Goal: Information Seeking & Learning: Learn about a topic

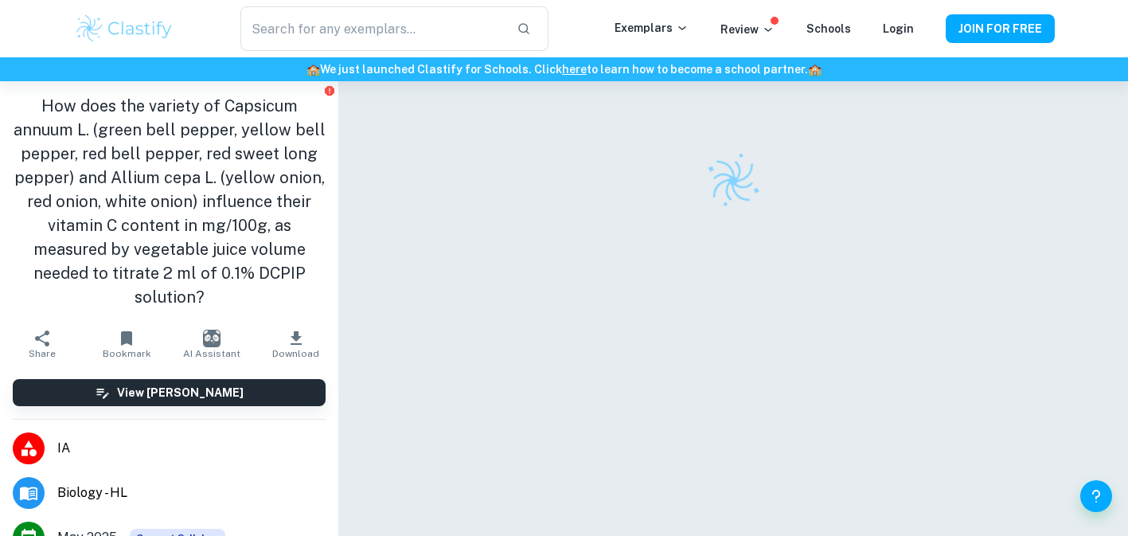
scroll to position [200, 0]
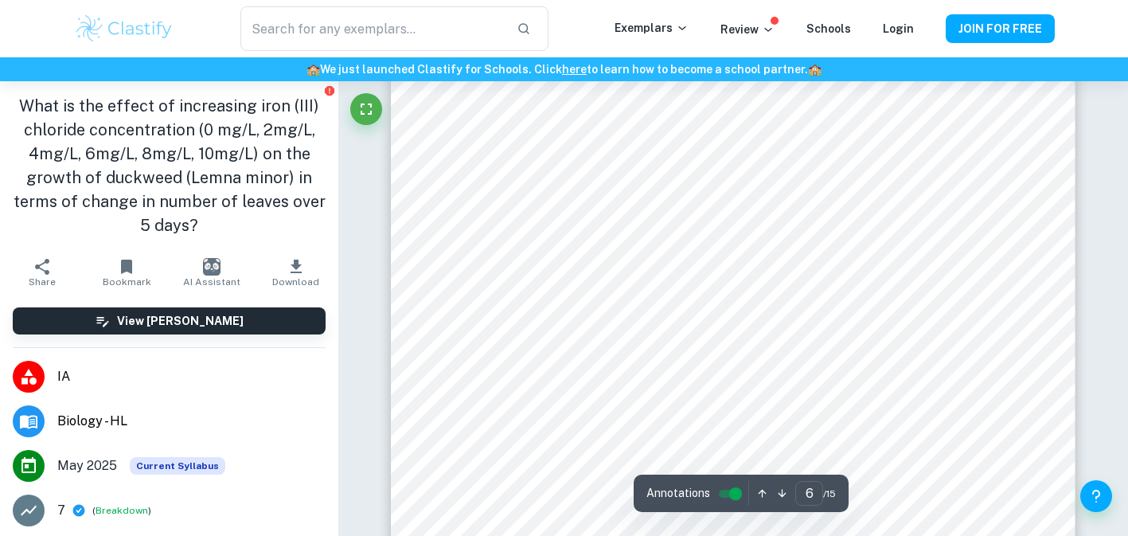
scroll to position [5246, 0]
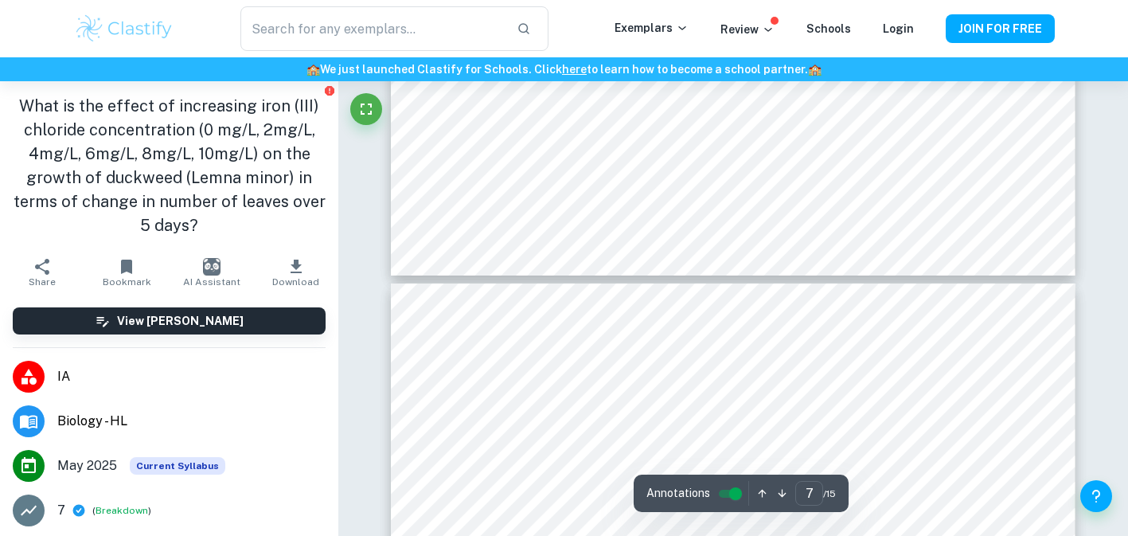
type input "6"
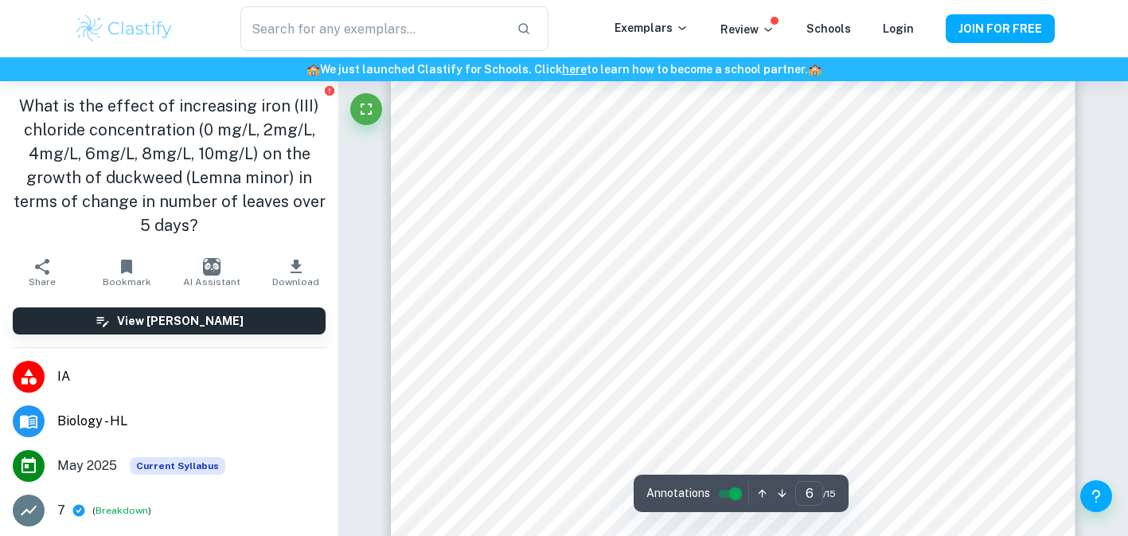
scroll to position [5579, 0]
